Goal: Transaction & Acquisition: Purchase product/service

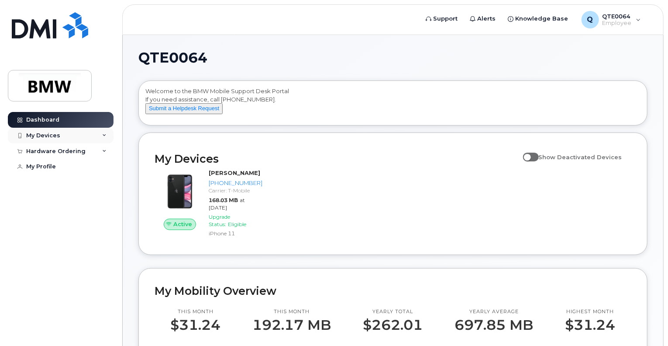
click at [56, 134] on div "My Devices" at bounding box center [43, 135] width 34 height 7
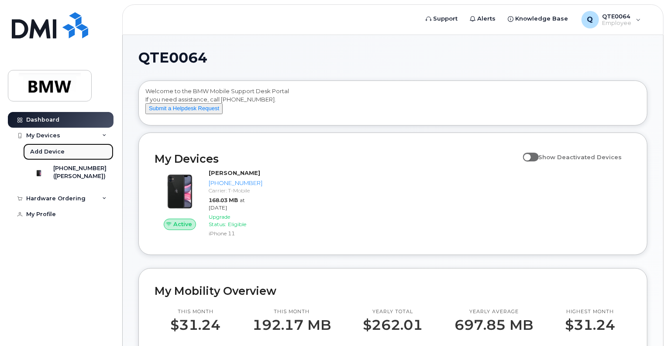
click at [55, 149] on div "Add Device" at bounding box center [47, 152] width 35 height 8
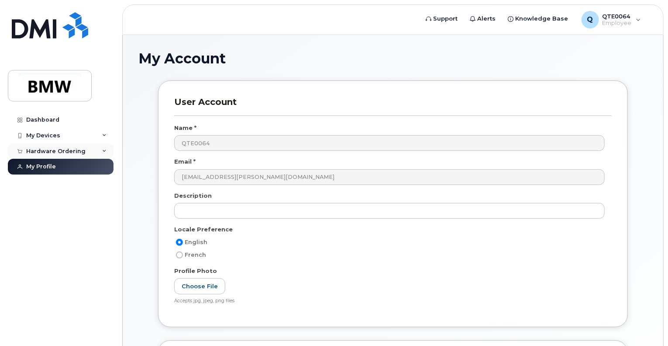
click at [75, 145] on div "Hardware Ordering" at bounding box center [61, 151] width 106 height 16
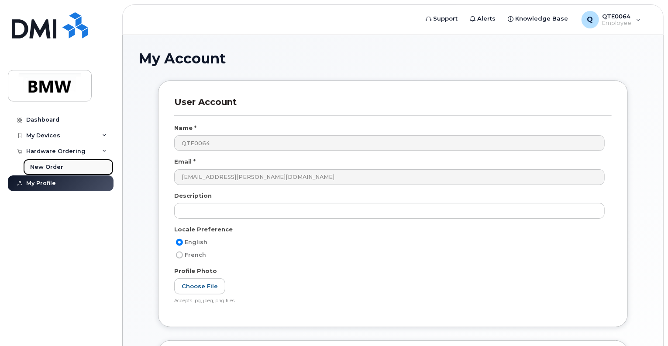
click at [63, 163] on link "New Order" at bounding box center [68, 167] width 90 height 17
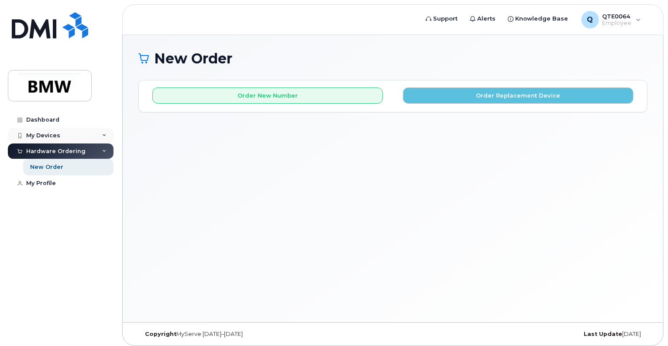
click at [84, 133] on div "My Devices" at bounding box center [61, 136] width 106 height 16
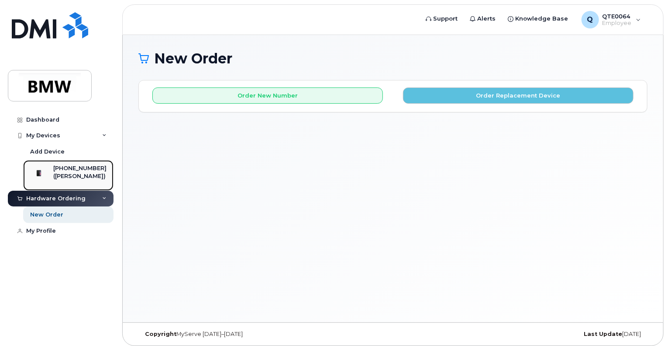
click at [76, 173] on div "([PERSON_NAME])" at bounding box center [79, 176] width 53 height 8
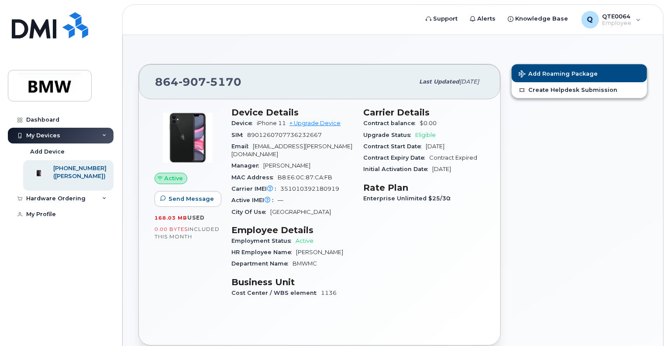
click at [545, 181] on div "Add Roaming Package Create Helpdesk Submission" at bounding box center [579, 205] width 147 height 292
click at [63, 115] on link "Dashboard" at bounding box center [61, 120] width 106 height 16
